Goal: Check status: Check status

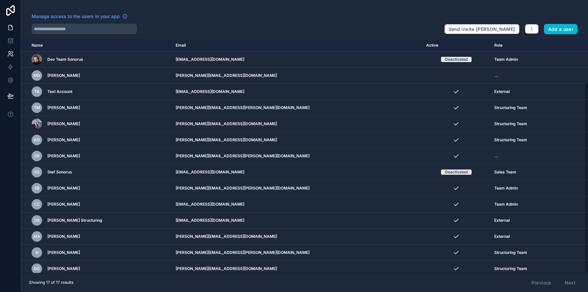
scroll to position [52, 0]
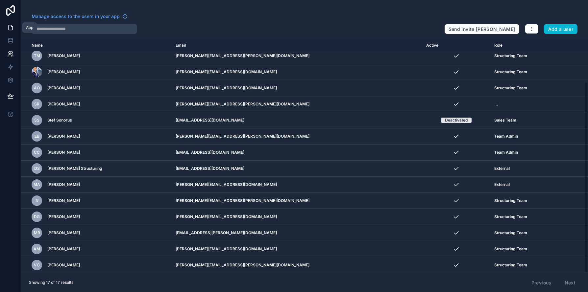
click at [9, 29] on icon at bounding box center [11, 27] width 4 height 5
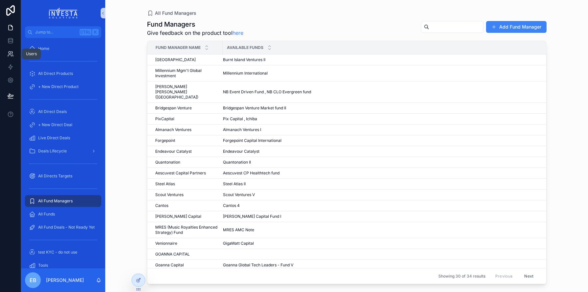
click at [9, 53] on icon at bounding box center [10, 53] width 2 height 2
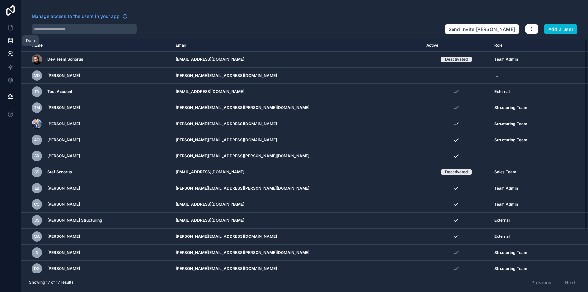
click at [8, 39] on icon at bounding box center [10, 40] width 7 height 7
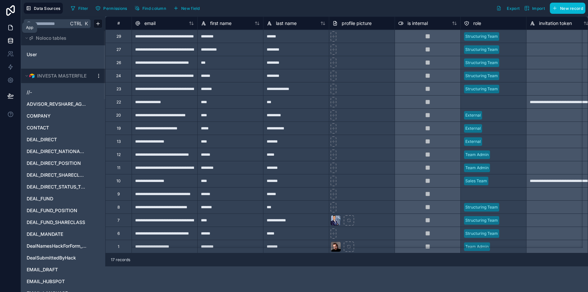
click at [9, 29] on icon at bounding box center [11, 27] width 4 height 5
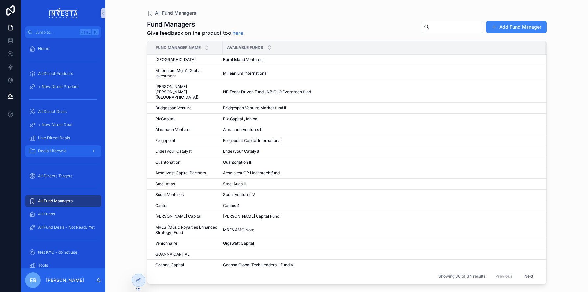
click at [65, 149] on span "Deals Lifecycle" at bounding box center [52, 151] width 29 height 5
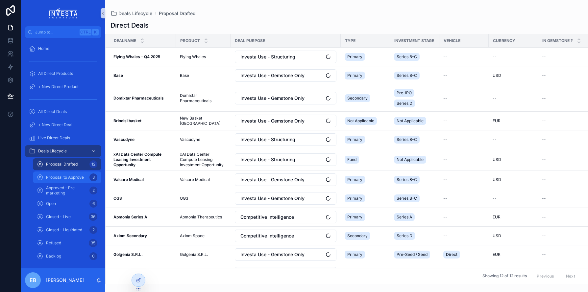
click at [73, 177] on span "Proposal to Approve" at bounding box center [65, 177] width 38 height 5
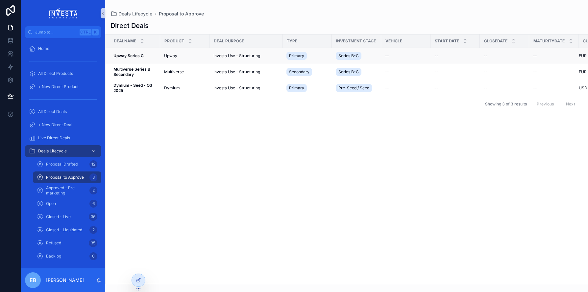
click at [137, 54] on strong "Upway Series C" at bounding box center [128, 55] width 30 height 5
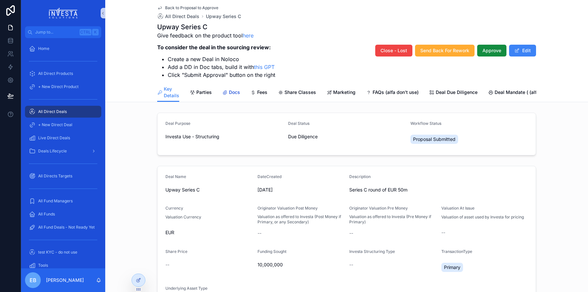
click at [233, 92] on span "Docs" at bounding box center [234, 92] width 11 height 7
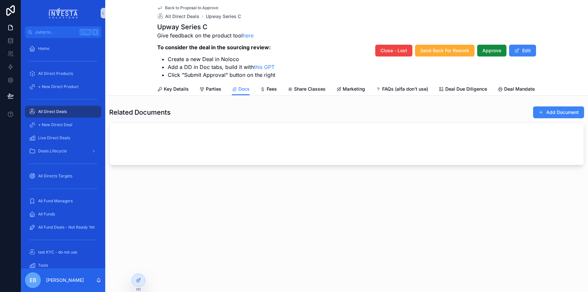
click at [159, 6] on icon "scrollable content" at bounding box center [159, 7] width 5 height 5
